Goal: Information Seeking & Learning: Learn about a topic

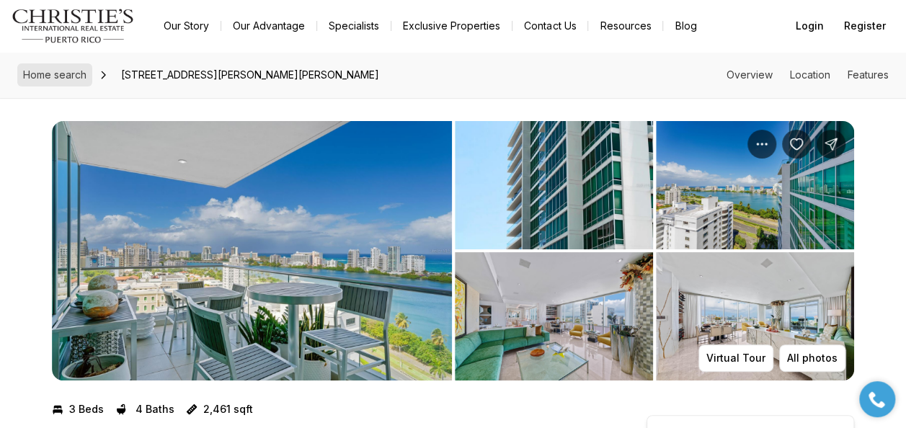
click at [61, 74] on span "Home search" at bounding box center [54, 74] width 63 height 12
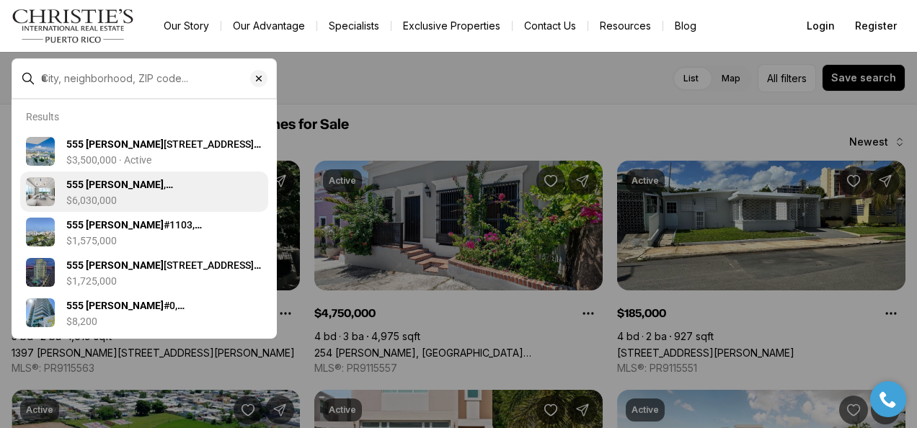
click at [151, 193] on div "555 MONSERRATE , SAN JUAN PR, 00907 $6,030,000" at bounding box center [164, 191] width 196 height 29
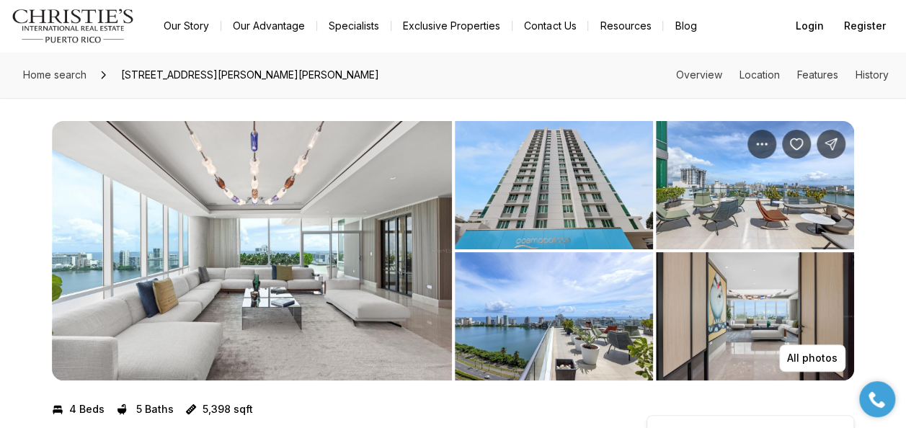
click at [337, 278] on img "View image gallery" at bounding box center [252, 251] width 400 height 260
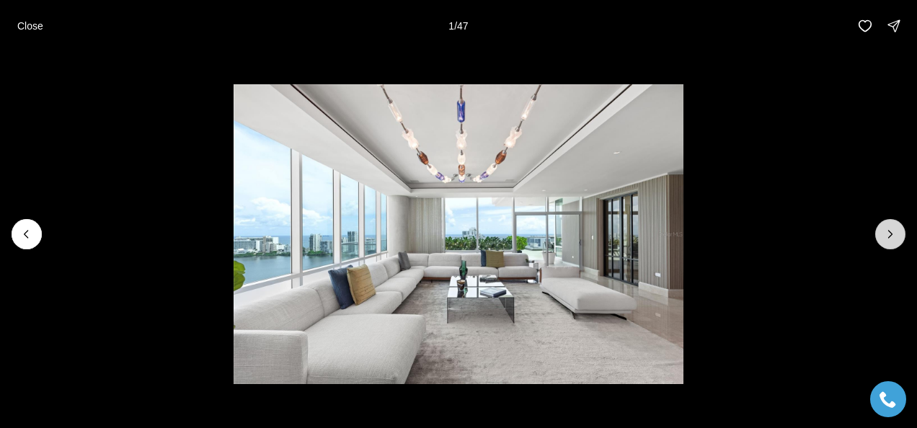
click at [895, 235] on icon "Next slide" at bounding box center [890, 234] width 14 height 14
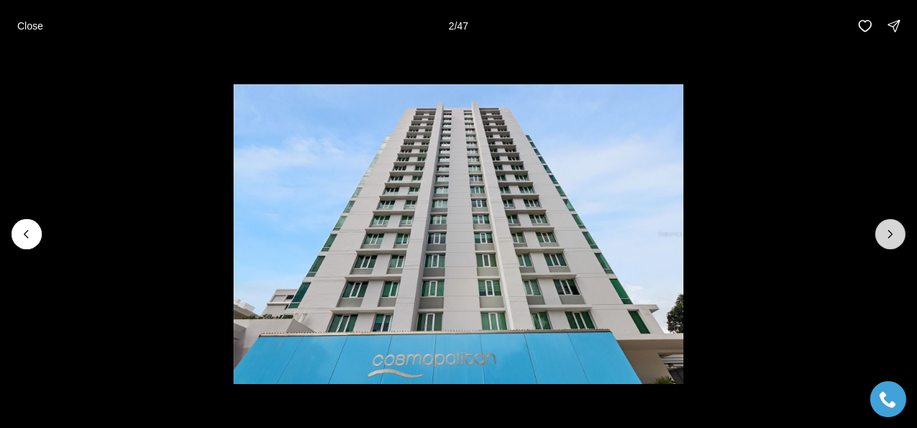
click at [893, 234] on icon "Next slide" at bounding box center [891, 234] width 4 height 7
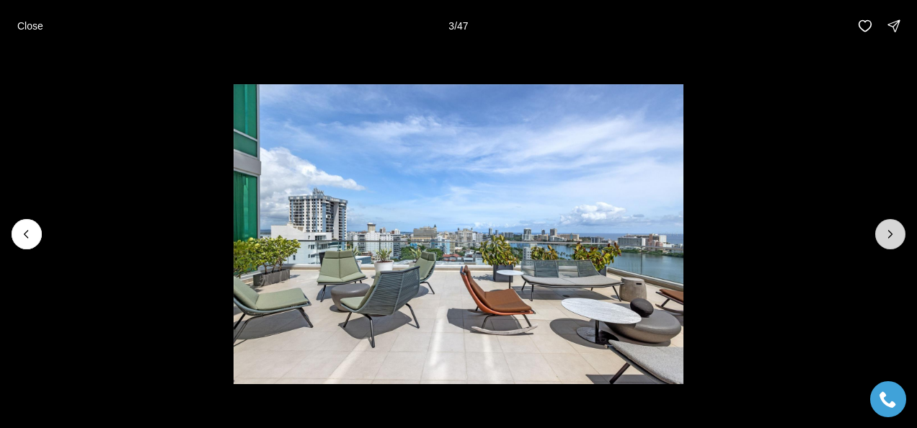
click at [893, 234] on icon "Next slide" at bounding box center [891, 234] width 4 height 7
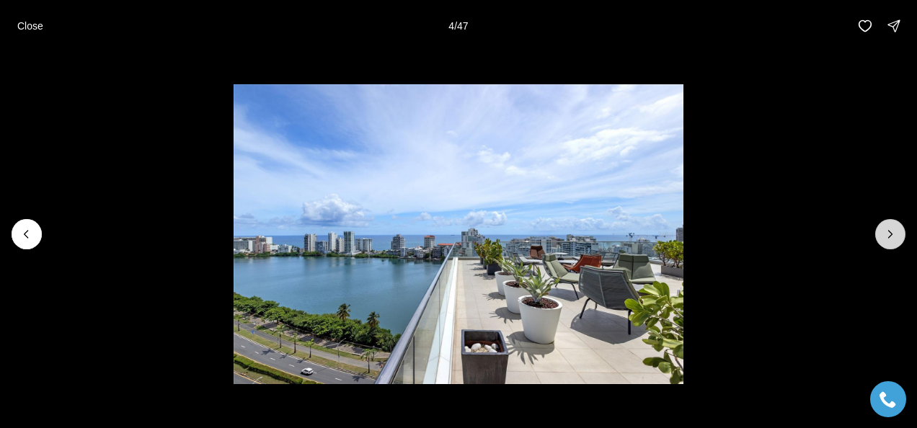
click at [893, 234] on icon "Next slide" at bounding box center [891, 234] width 4 height 7
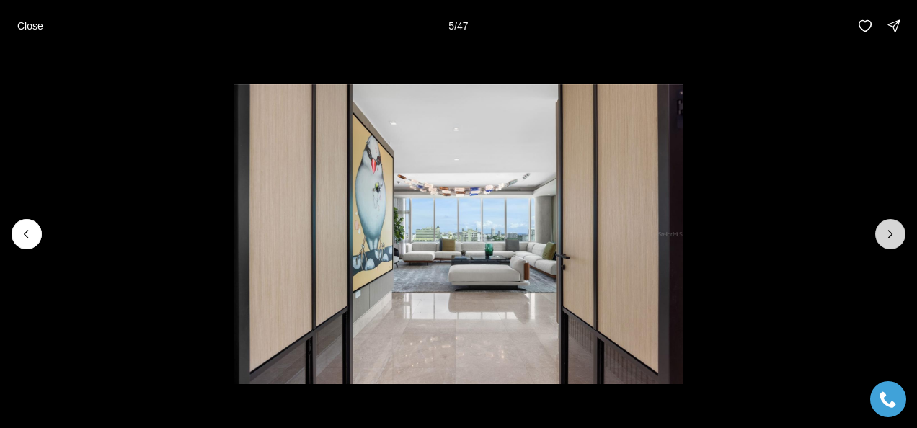
click at [892, 236] on icon "Next slide" at bounding box center [890, 234] width 14 height 14
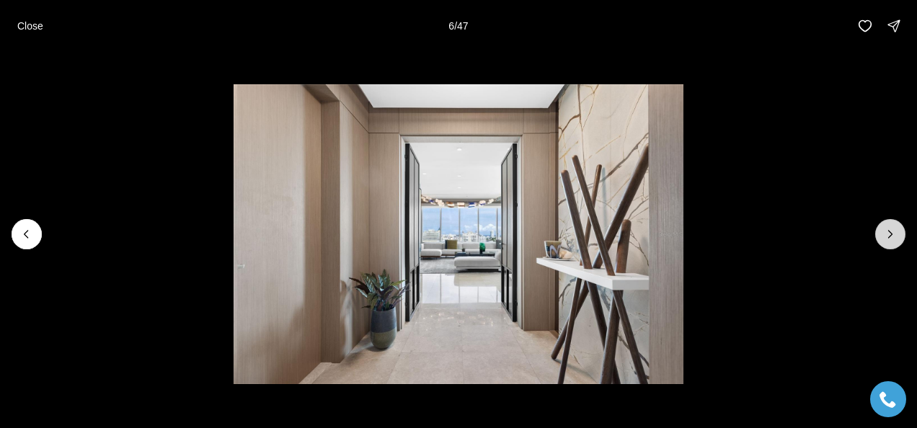
click at [892, 236] on icon "Next slide" at bounding box center [890, 234] width 14 height 14
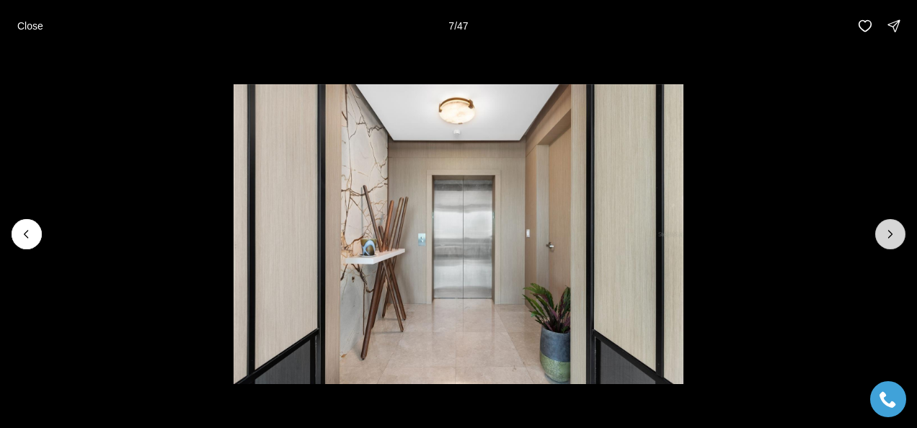
click at [892, 236] on icon "Next slide" at bounding box center [890, 234] width 14 height 14
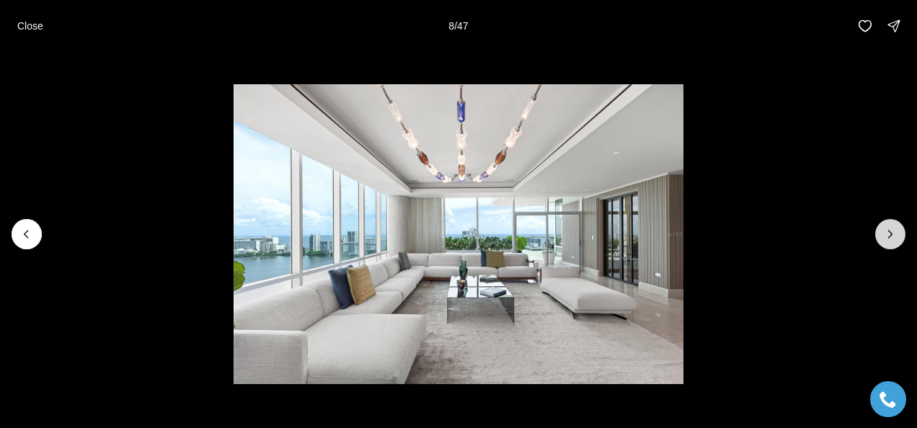
click at [892, 234] on icon "Next slide" at bounding box center [891, 234] width 4 height 7
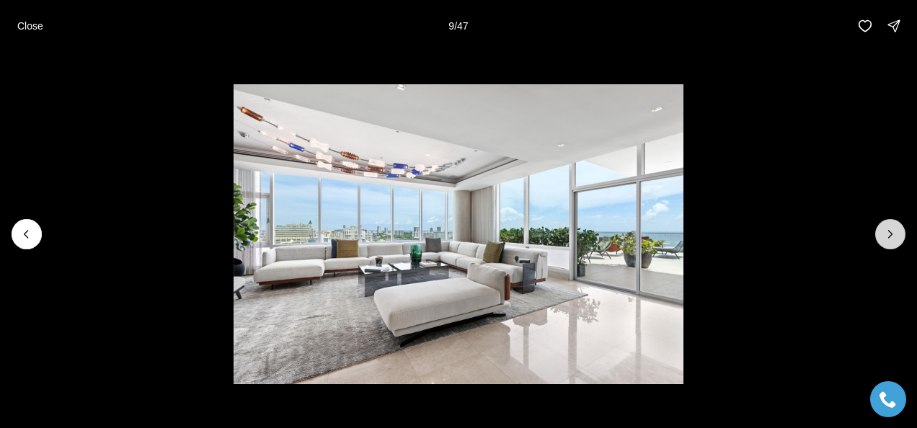
click at [892, 234] on icon "Next slide" at bounding box center [891, 234] width 4 height 7
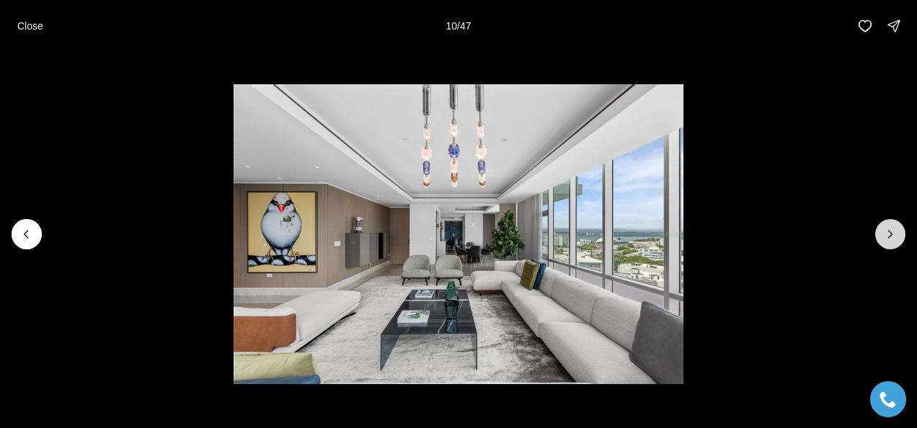
click at [892, 234] on icon "Next slide" at bounding box center [891, 234] width 4 height 7
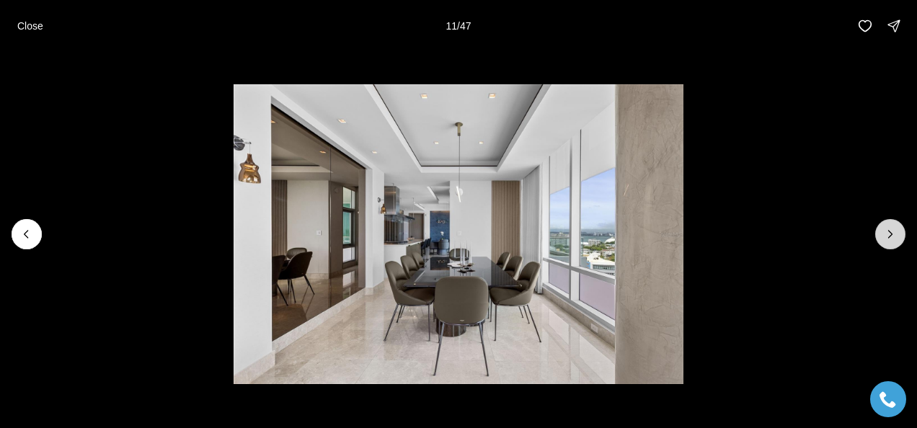
click at [892, 234] on icon "Next slide" at bounding box center [891, 234] width 4 height 7
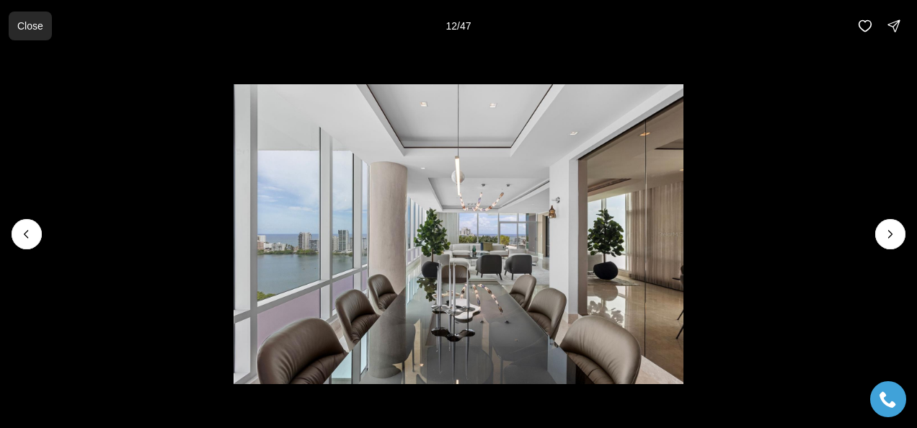
click at [19, 26] on p "Close" at bounding box center [30, 26] width 26 height 12
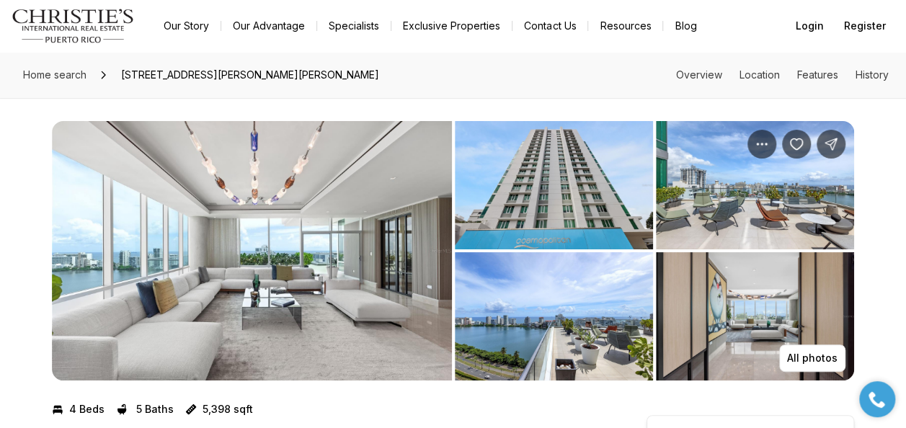
click at [486, 291] on img "View image gallery" at bounding box center [554, 316] width 198 height 128
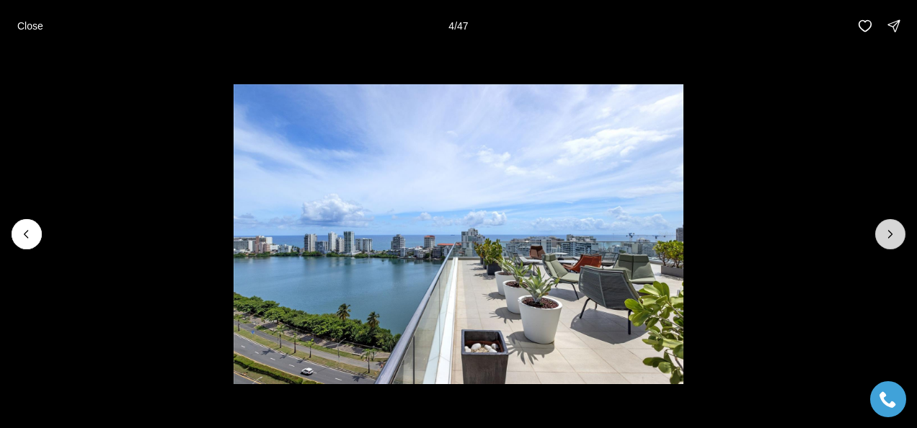
click at [890, 234] on icon "Next slide" at bounding box center [890, 234] width 14 height 14
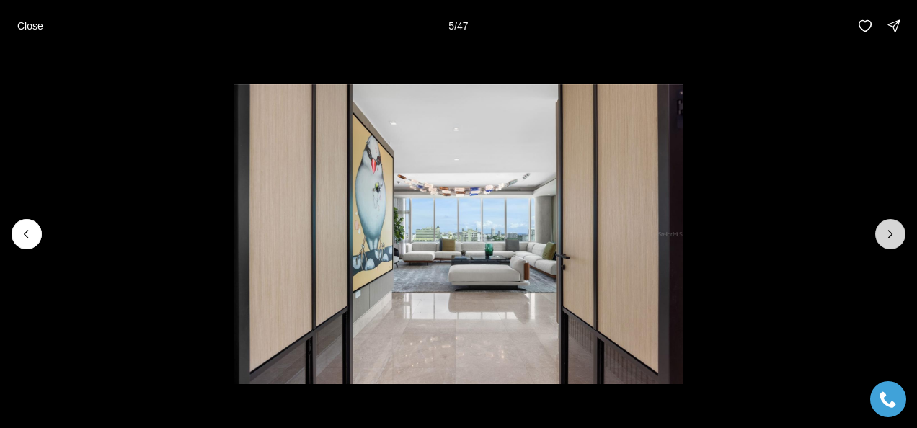
click at [890, 234] on icon "Next slide" at bounding box center [890, 234] width 14 height 14
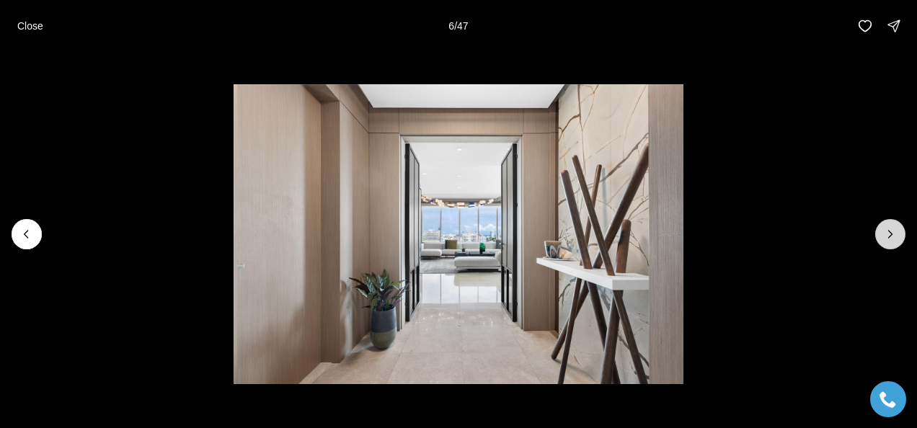
click at [890, 234] on icon "Next slide" at bounding box center [890, 234] width 14 height 14
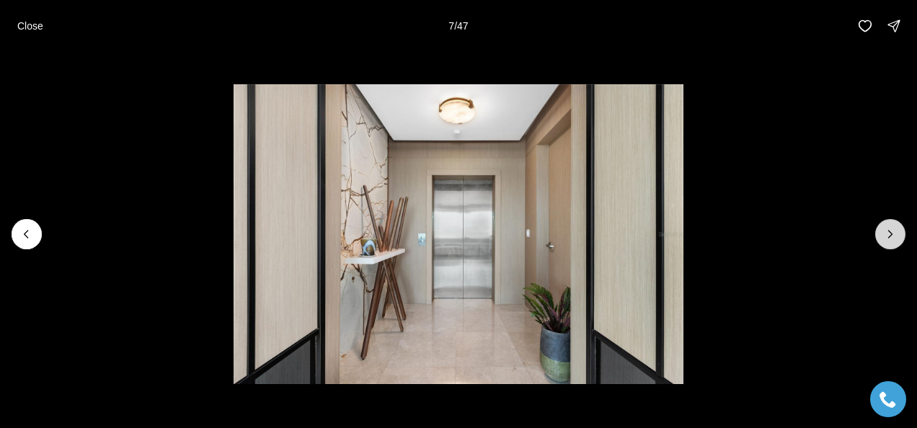
click at [890, 234] on icon "Next slide" at bounding box center [890, 234] width 14 height 14
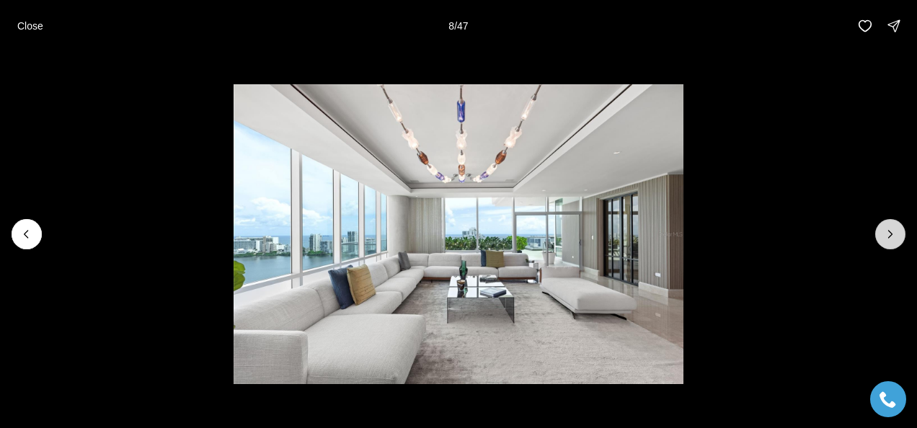
click at [890, 236] on icon "Next slide" at bounding box center [890, 234] width 14 height 14
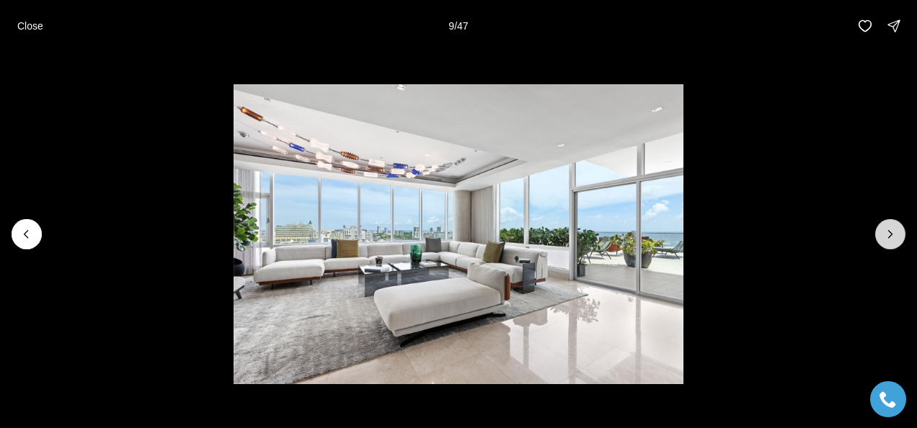
click at [890, 236] on icon "Next slide" at bounding box center [891, 234] width 4 height 7
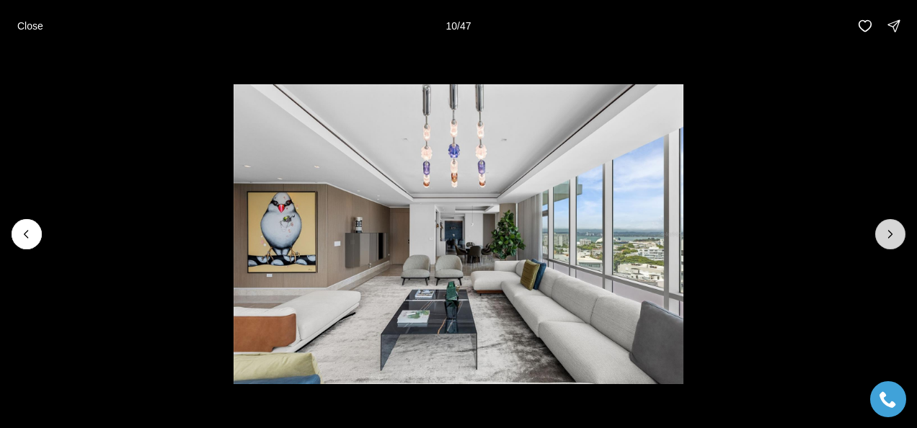
click at [890, 236] on icon "Next slide" at bounding box center [891, 234] width 4 height 7
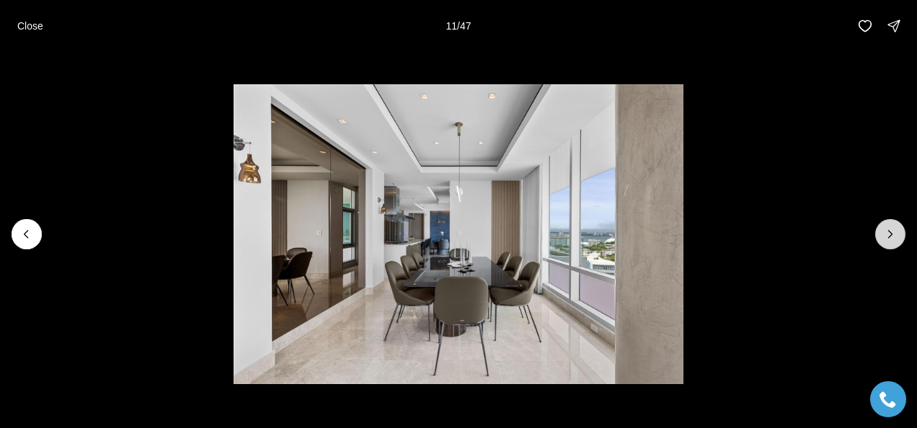
click at [890, 236] on icon "Next slide" at bounding box center [891, 234] width 4 height 7
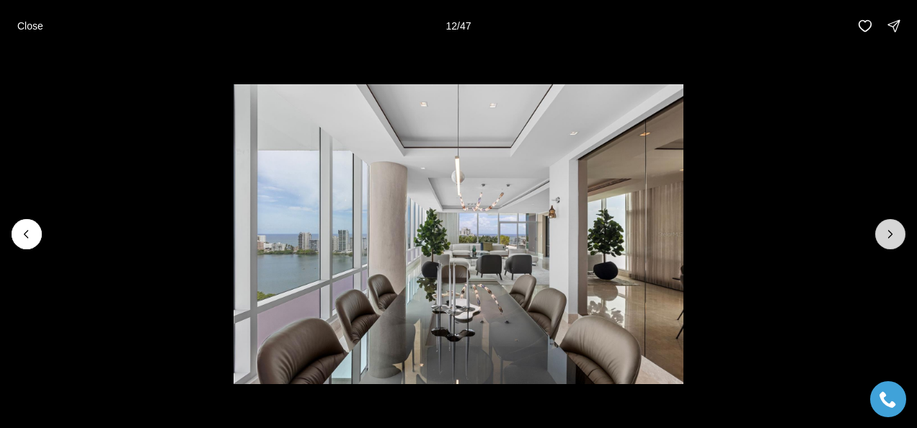
click at [890, 236] on icon "Next slide" at bounding box center [891, 234] width 4 height 7
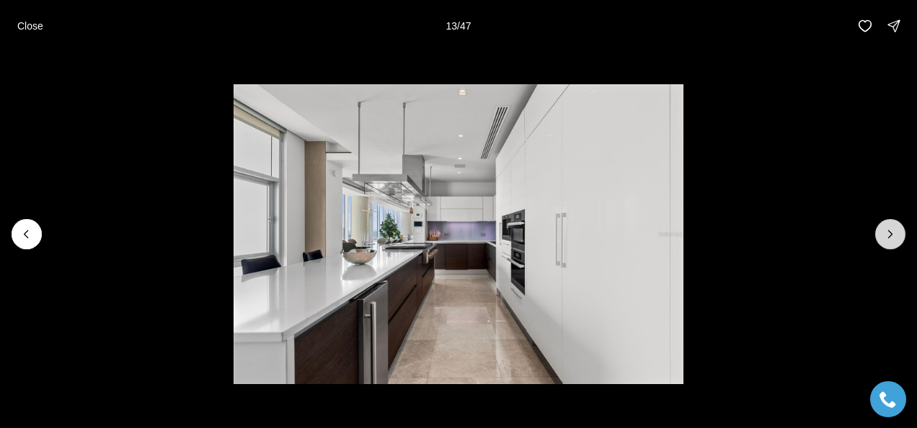
click at [890, 236] on icon "Next slide" at bounding box center [891, 234] width 4 height 7
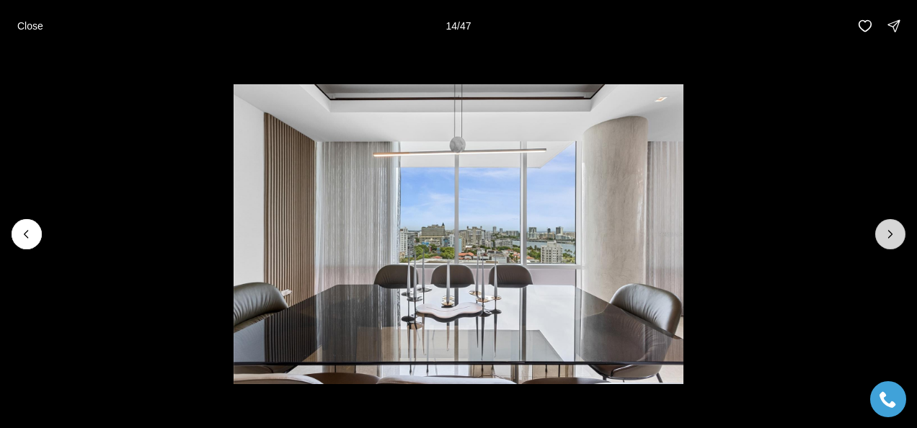
click at [890, 236] on icon "Next slide" at bounding box center [891, 234] width 4 height 7
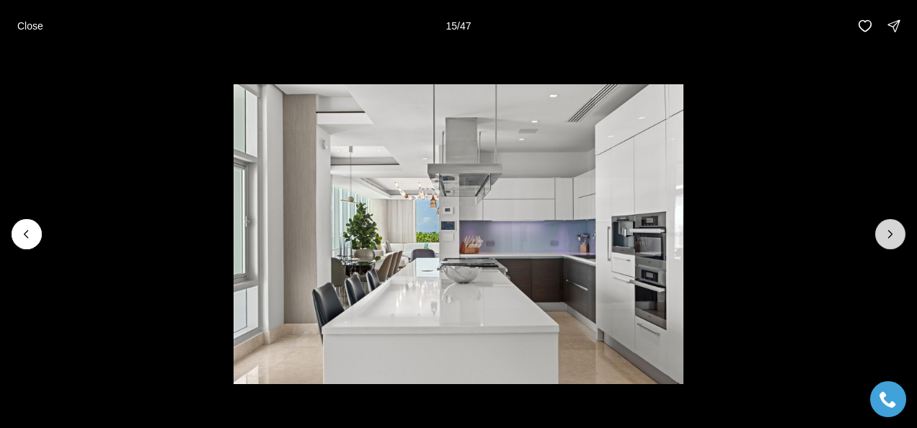
click at [890, 236] on icon "Next slide" at bounding box center [891, 234] width 4 height 7
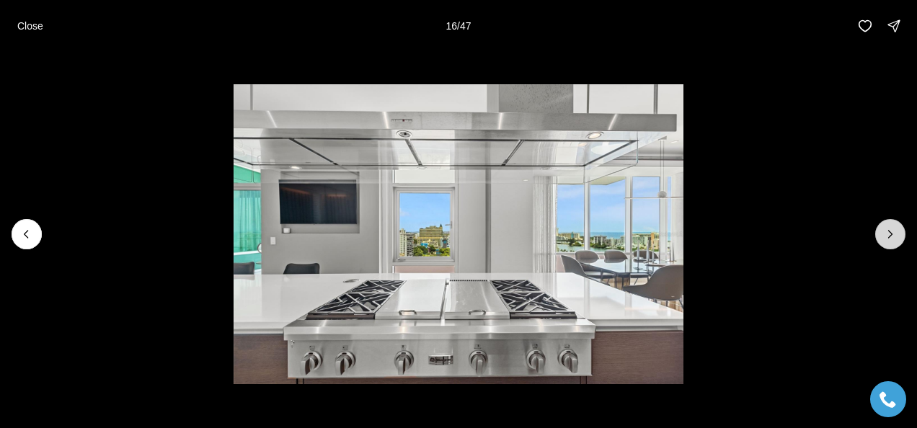
click at [890, 236] on icon "Next slide" at bounding box center [891, 234] width 4 height 7
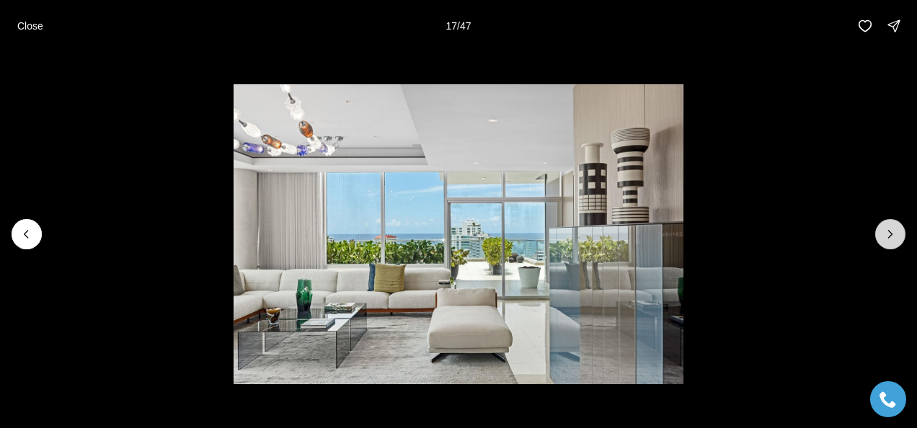
click at [890, 236] on icon "Next slide" at bounding box center [891, 234] width 4 height 7
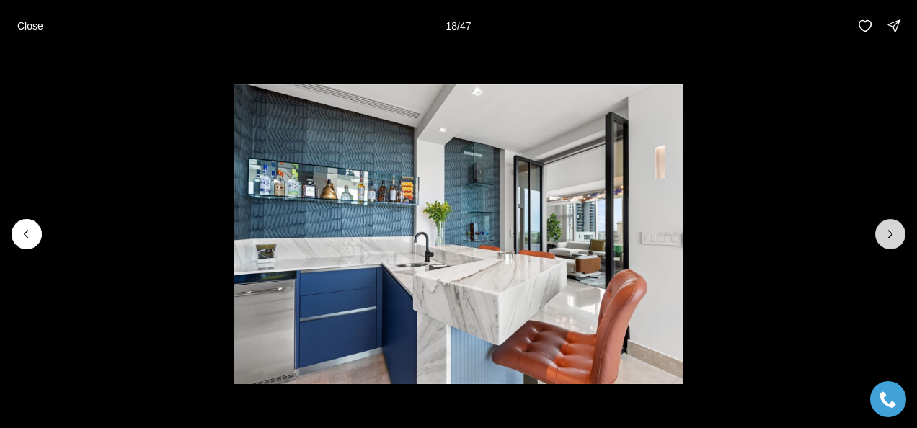
click at [890, 236] on icon "Next slide" at bounding box center [891, 234] width 4 height 7
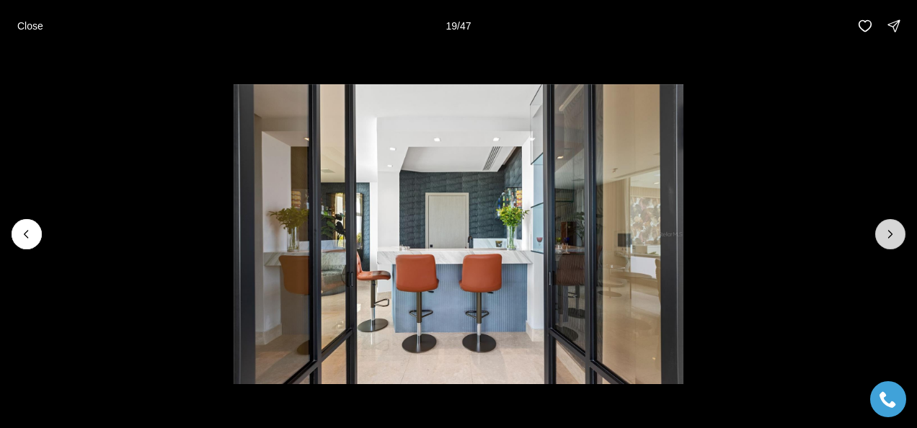
click at [890, 236] on icon "Next slide" at bounding box center [891, 234] width 4 height 7
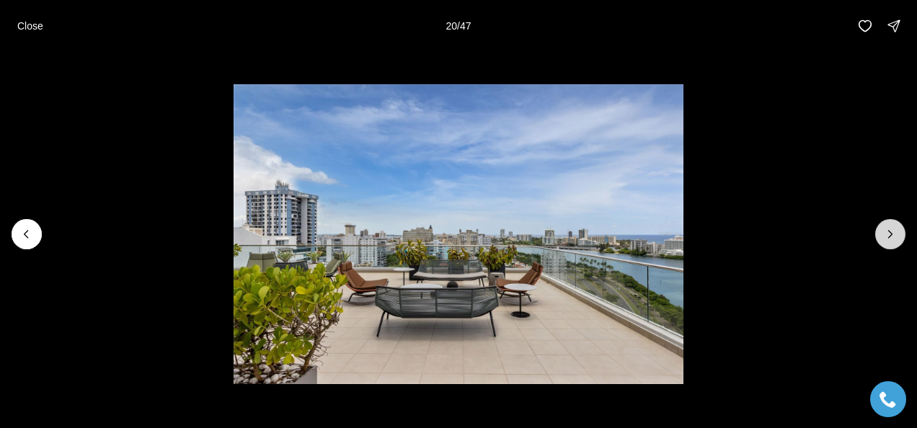
click at [890, 236] on icon "Next slide" at bounding box center [891, 234] width 4 height 7
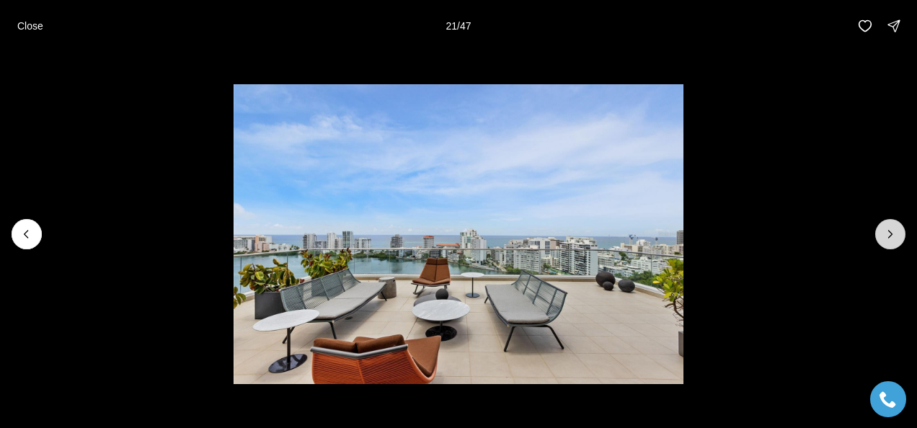
click at [890, 236] on icon "Next slide" at bounding box center [891, 234] width 4 height 7
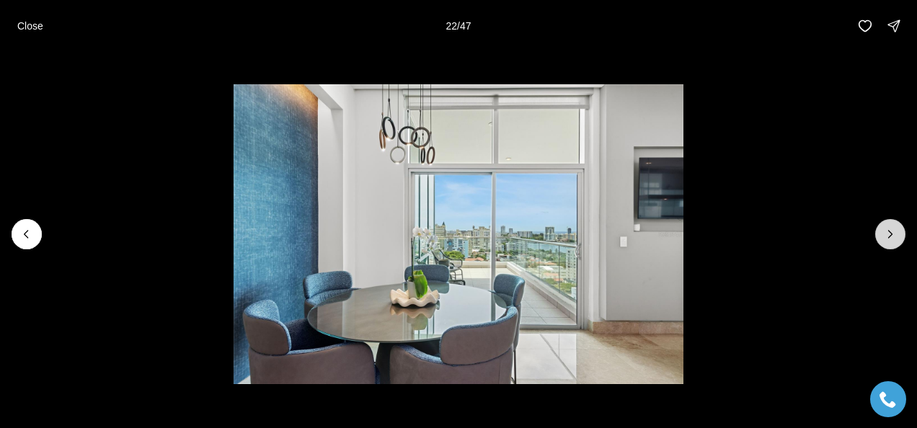
click at [890, 236] on icon "Next slide" at bounding box center [891, 234] width 4 height 7
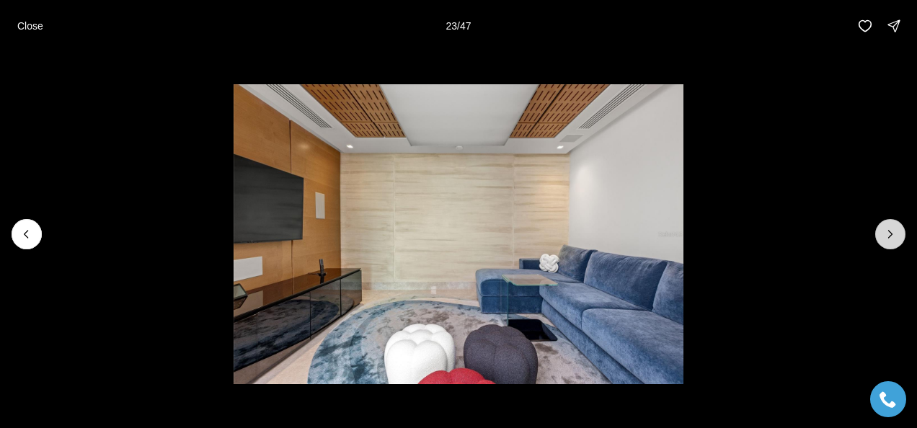
click at [890, 236] on icon "Next slide" at bounding box center [891, 234] width 4 height 7
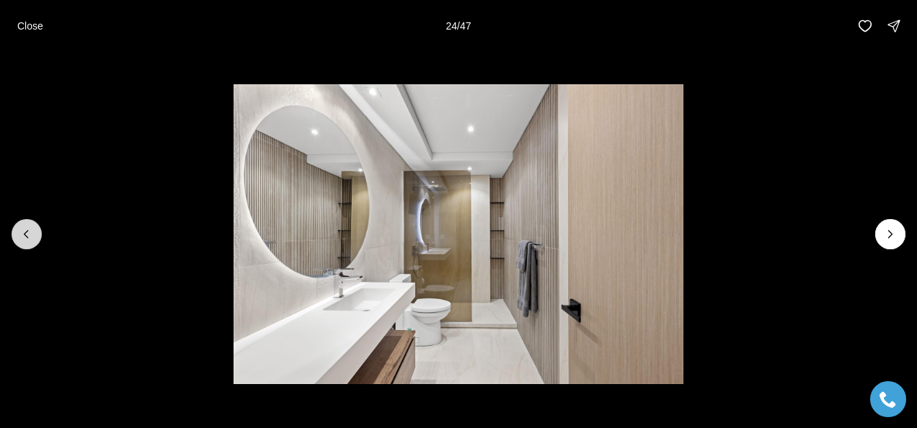
click at [25, 239] on icon "Previous slide" at bounding box center [26, 234] width 14 height 14
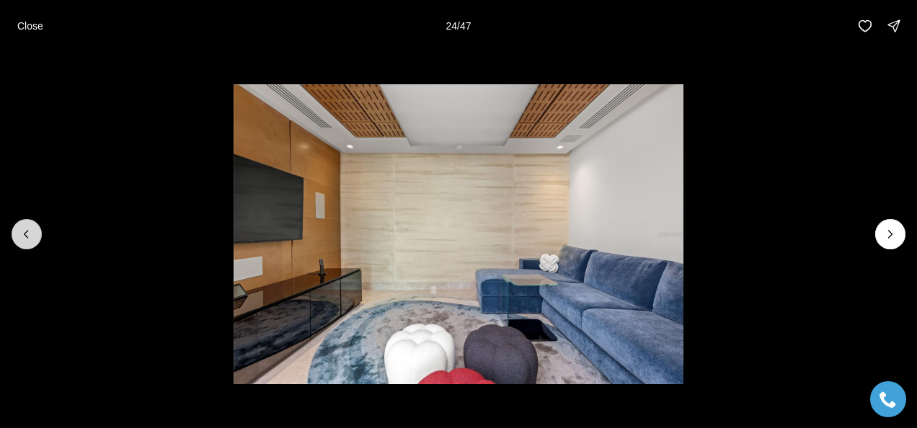
click at [25, 239] on icon "Previous slide" at bounding box center [26, 234] width 14 height 14
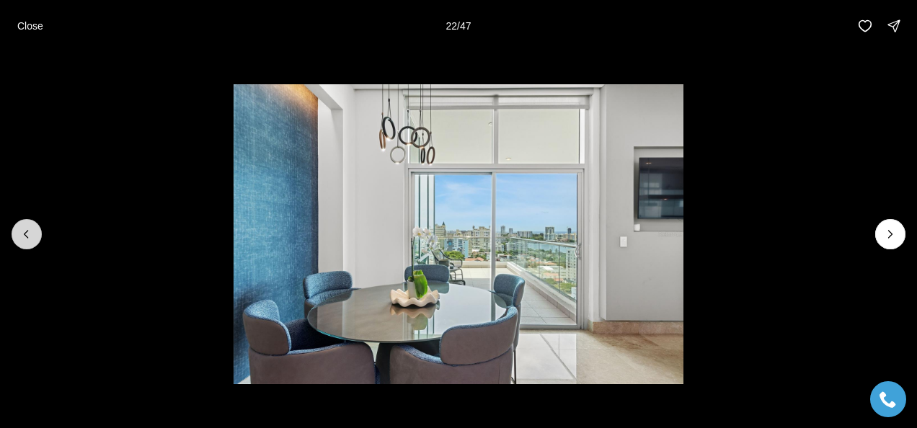
click at [26, 234] on icon "Previous slide" at bounding box center [26, 234] width 14 height 14
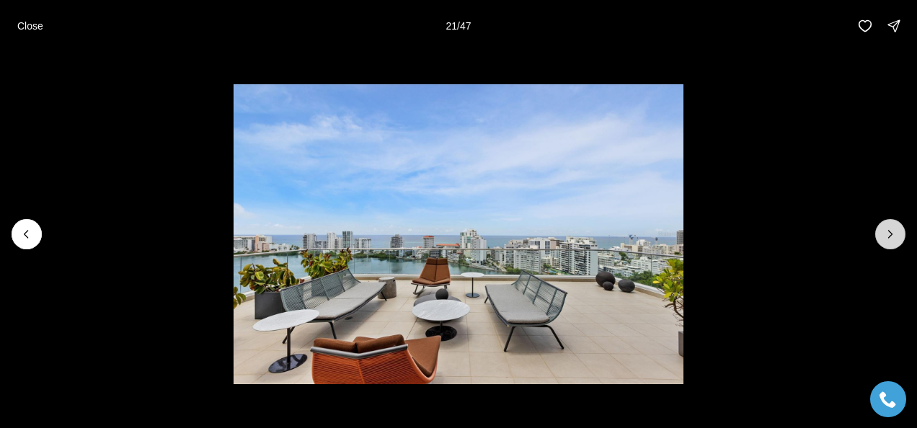
click at [890, 234] on icon "Next slide" at bounding box center [890, 234] width 14 height 14
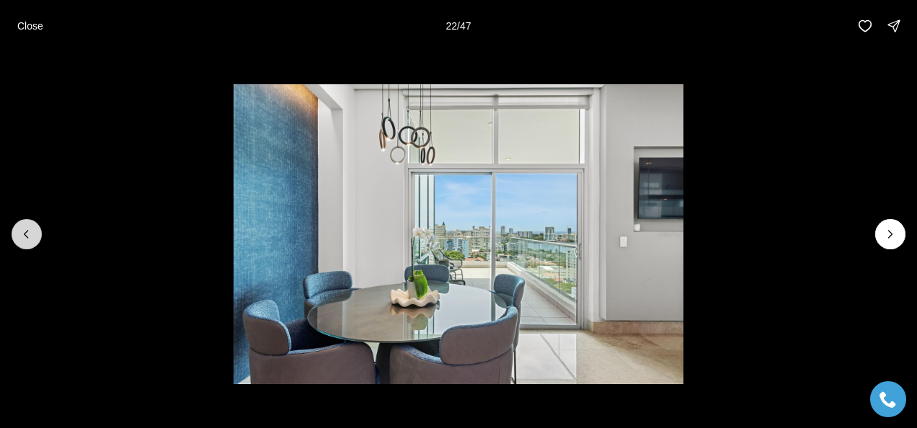
click at [19, 235] on icon "Previous slide" at bounding box center [26, 234] width 14 height 14
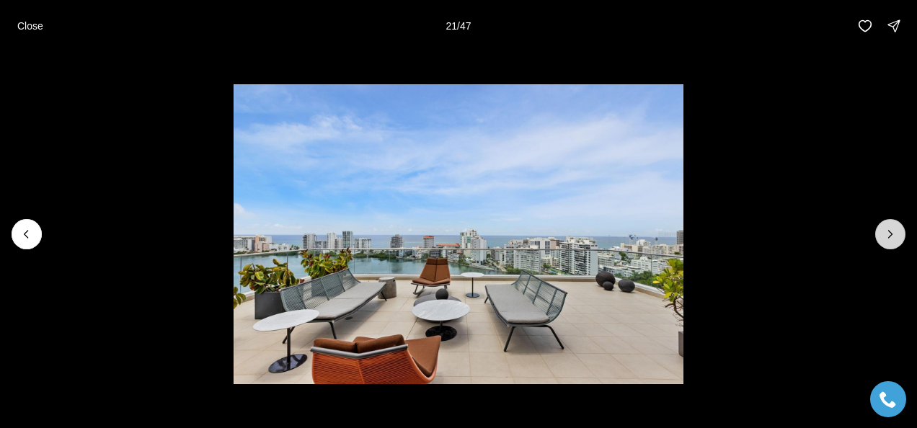
click at [895, 234] on icon "Next slide" at bounding box center [890, 234] width 14 height 14
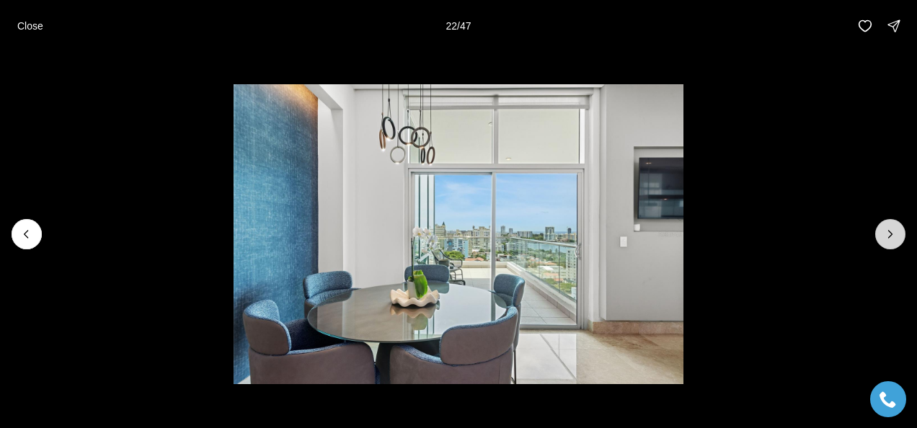
click at [894, 234] on icon "Next slide" at bounding box center [890, 234] width 14 height 14
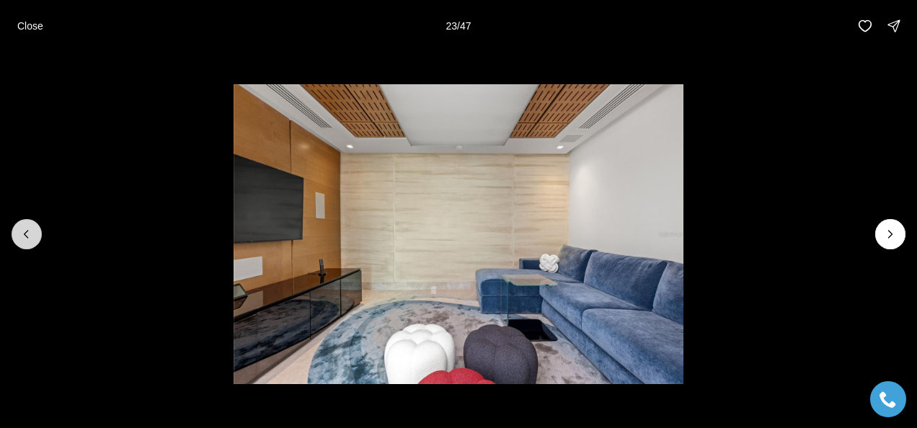
click at [21, 229] on icon "Previous slide" at bounding box center [26, 234] width 14 height 14
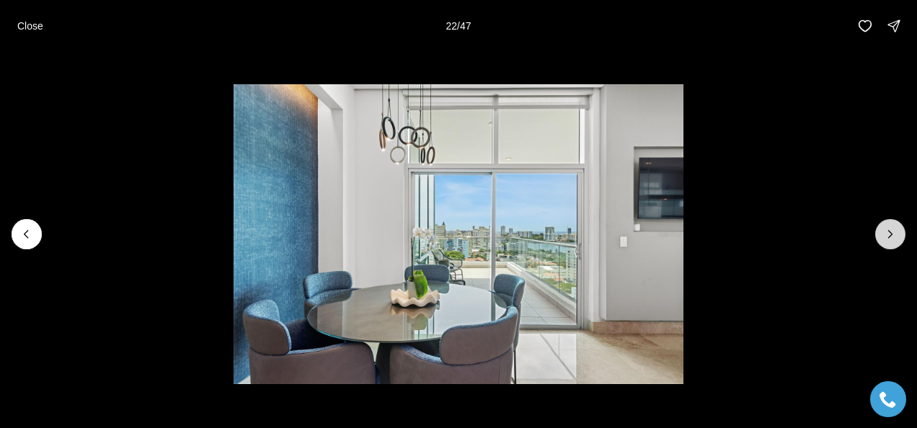
click at [885, 234] on icon "Next slide" at bounding box center [890, 234] width 14 height 14
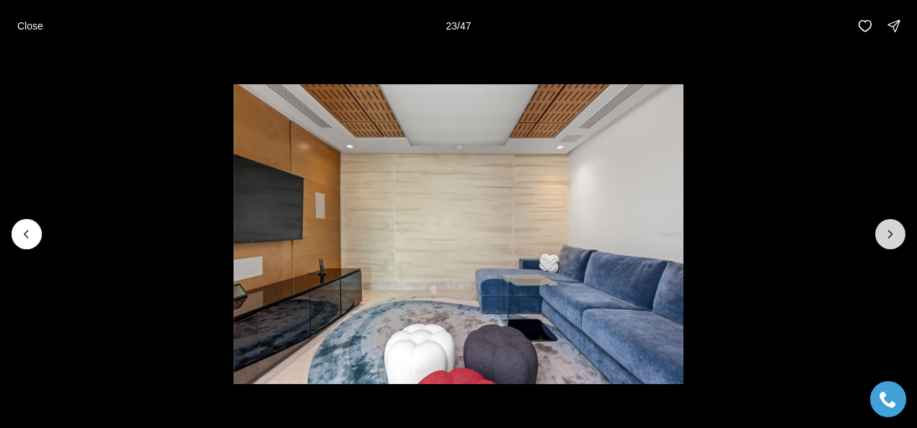
click at [885, 234] on icon "Next slide" at bounding box center [890, 234] width 14 height 14
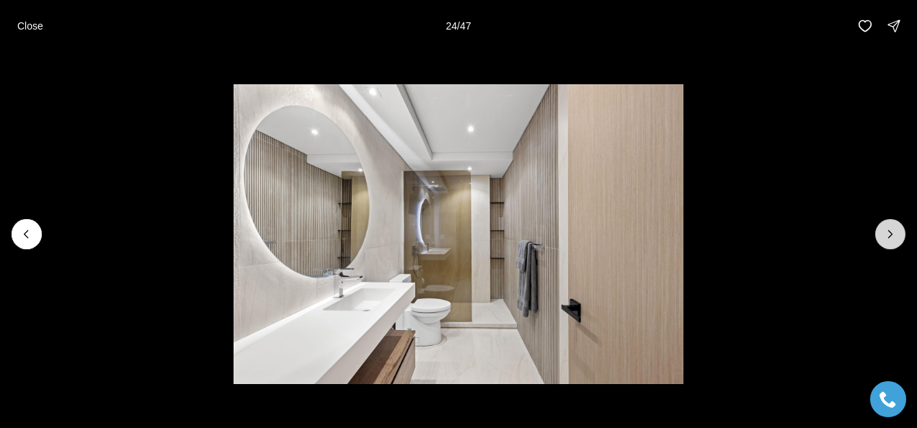
click at [885, 234] on icon "Next slide" at bounding box center [890, 234] width 14 height 14
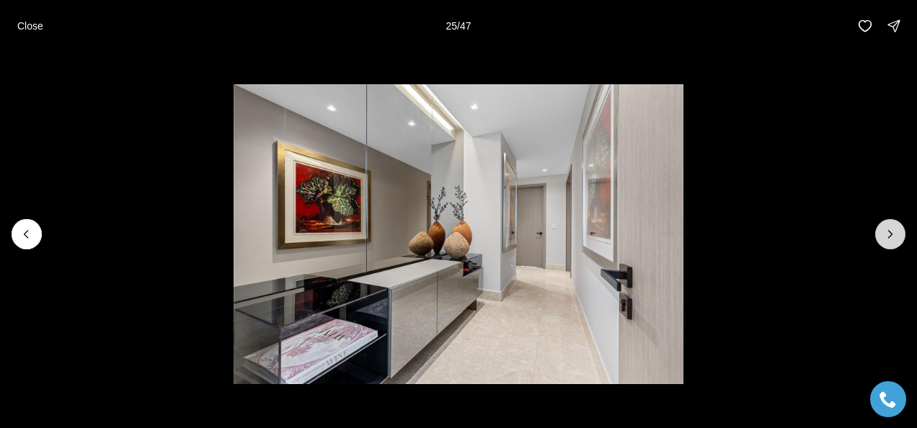
click at [885, 234] on icon "Next slide" at bounding box center [890, 234] width 14 height 14
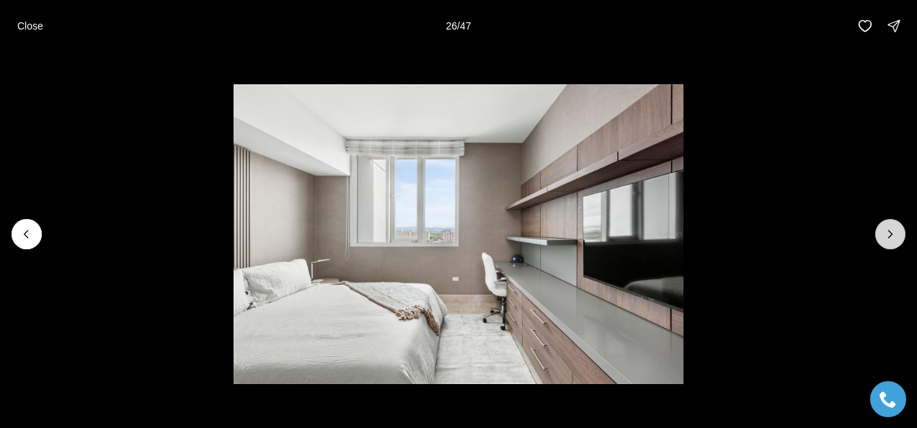
click at [885, 234] on icon "Next slide" at bounding box center [890, 234] width 14 height 14
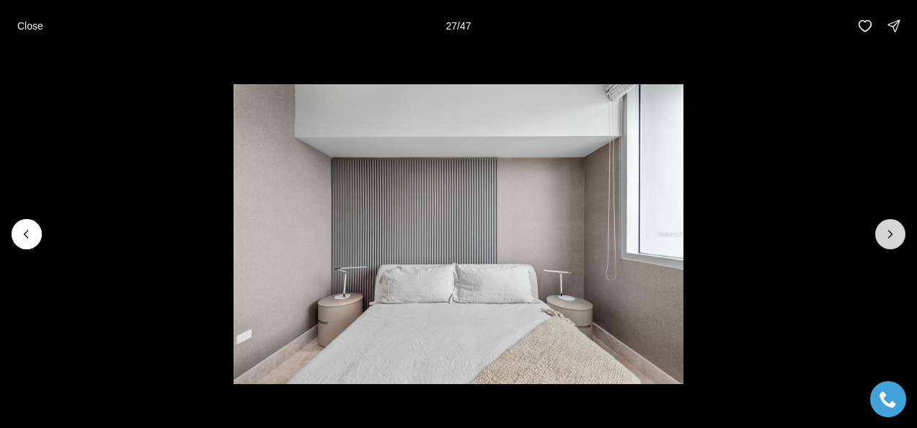
click at [885, 234] on icon "Next slide" at bounding box center [890, 234] width 14 height 14
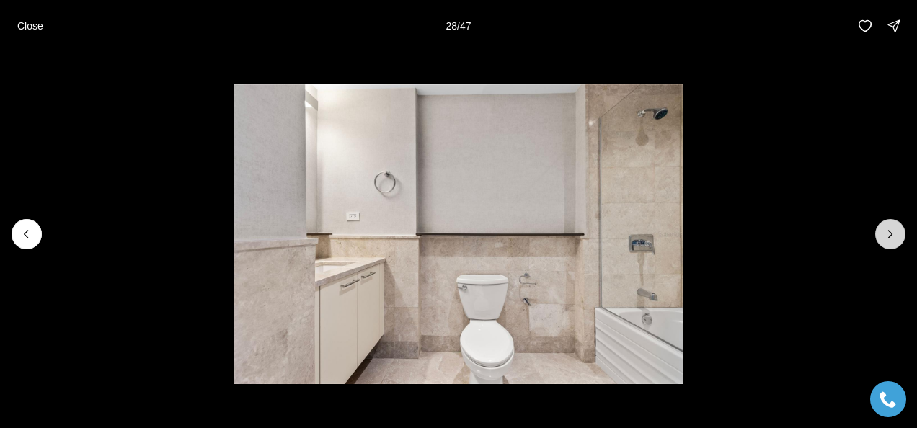
click at [885, 234] on icon "Next slide" at bounding box center [890, 234] width 14 height 14
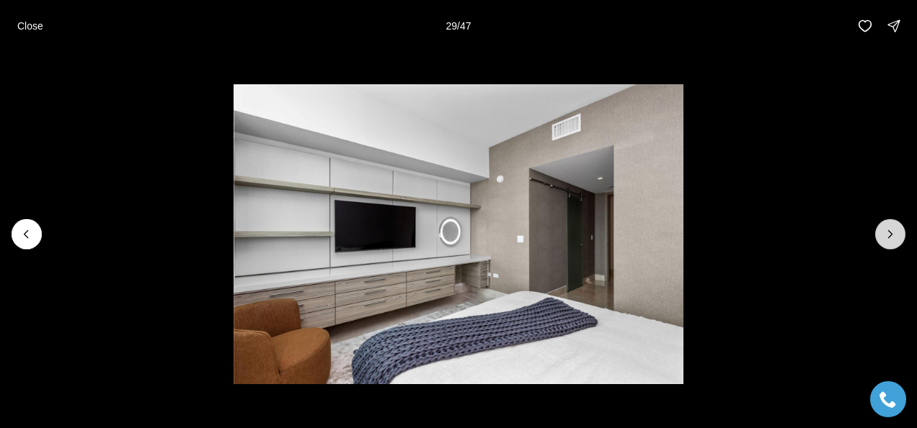
click at [885, 239] on icon "Next slide" at bounding box center [890, 234] width 14 height 14
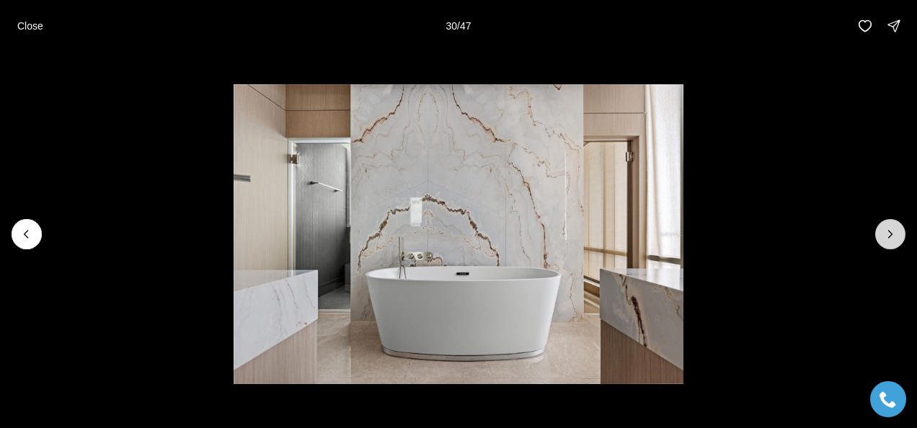
click at [885, 239] on icon "Next slide" at bounding box center [890, 234] width 14 height 14
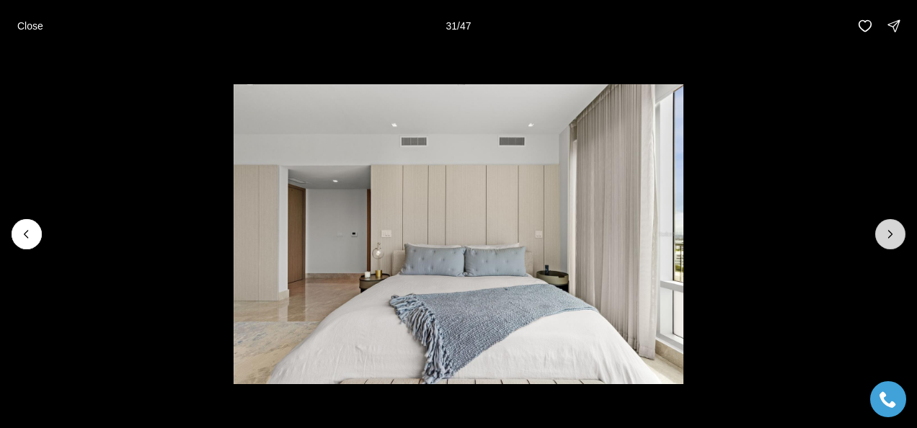
click at [885, 239] on icon "Next slide" at bounding box center [890, 234] width 14 height 14
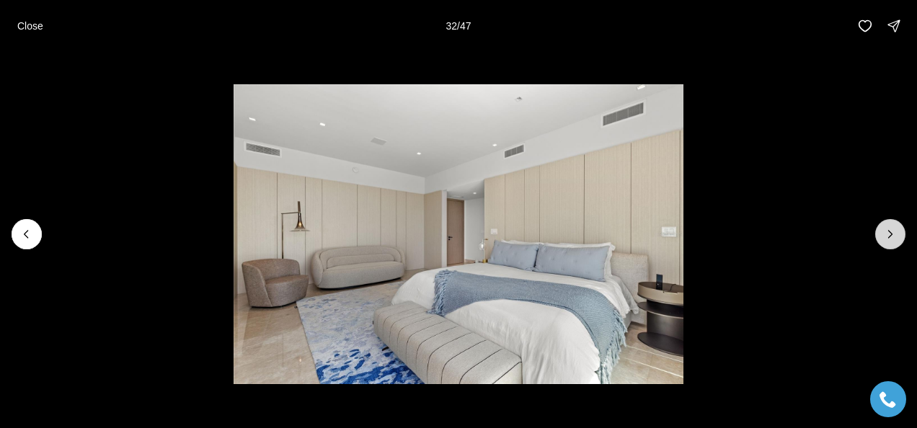
click at [885, 239] on icon "Next slide" at bounding box center [890, 234] width 14 height 14
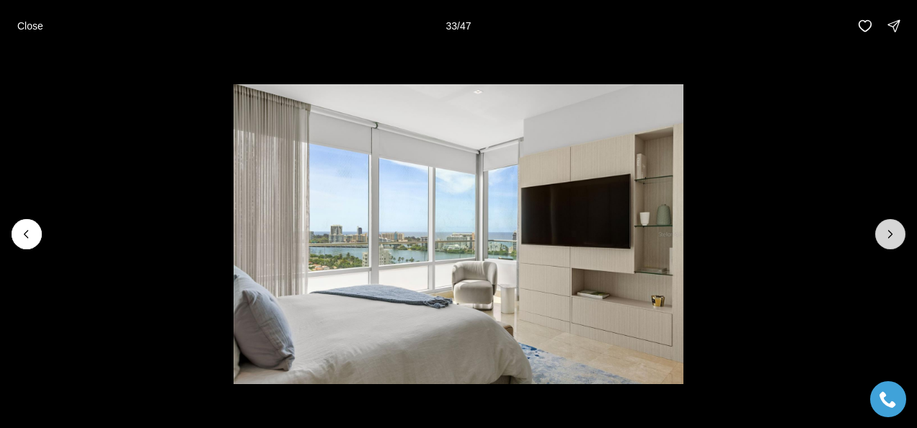
click at [885, 239] on icon "Next slide" at bounding box center [890, 234] width 14 height 14
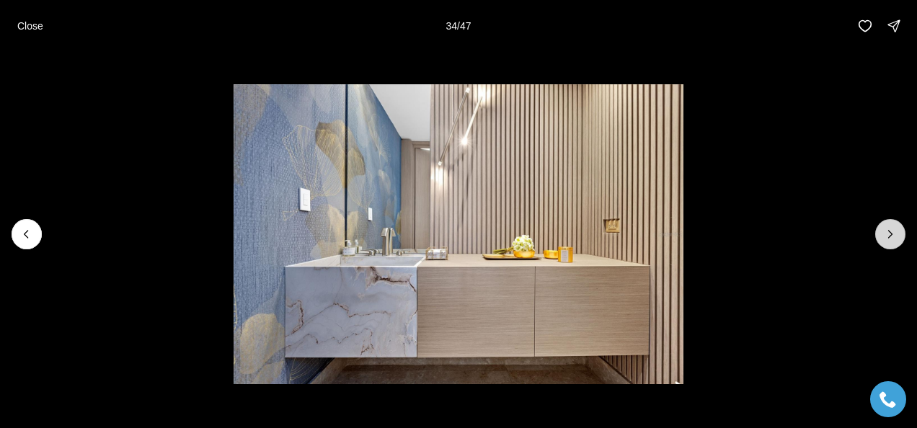
click at [885, 239] on icon "Next slide" at bounding box center [890, 234] width 14 height 14
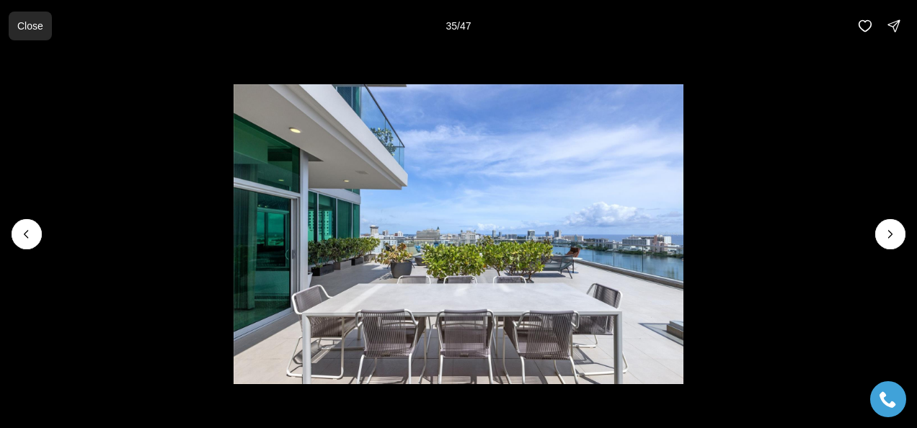
click at [27, 25] on p "Close" at bounding box center [30, 26] width 26 height 12
